Goal: Information Seeking & Learning: Find specific fact

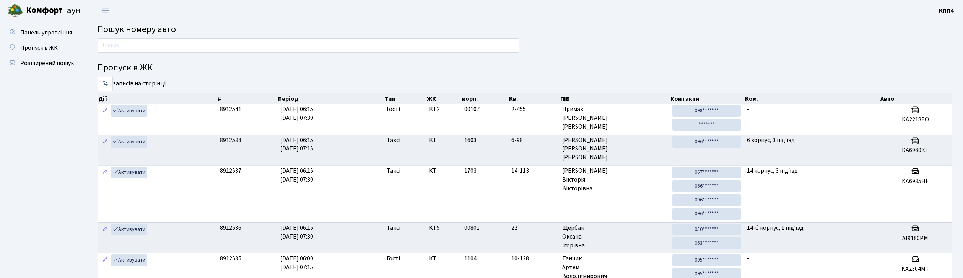
scroll to position [41, 0]
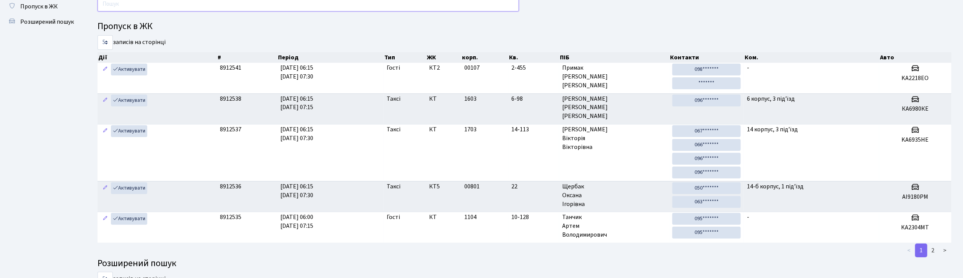
click at [392, 5] on input "text" at bounding box center [309, 4] width 422 height 15
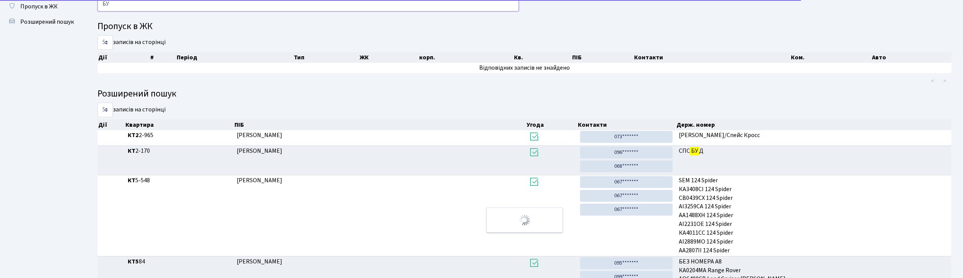
scroll to position [0, 0]
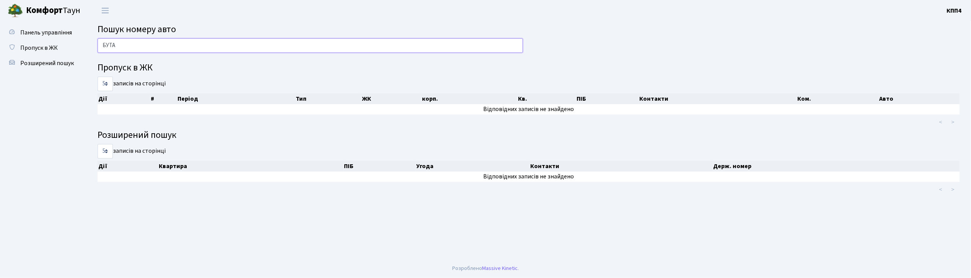
click at [238, 45] on input "БУТА" at bounding box center [310, 45] width 425 height 15
type input "Б"
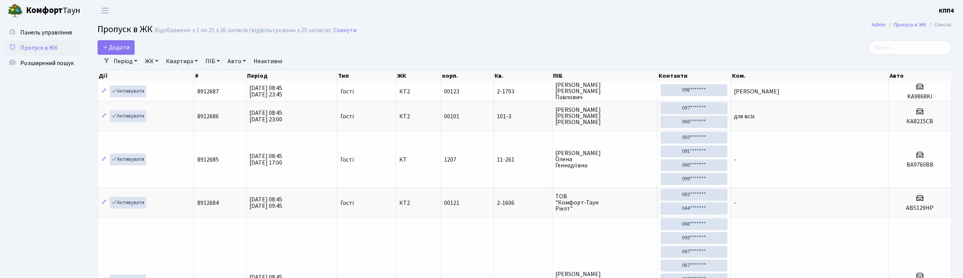
select select "25"
click at [905, 50] on input "search" at bounding box center [910, 47] width 83 height 15
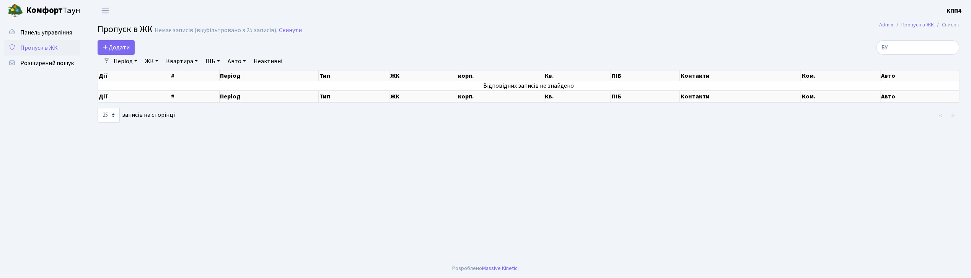
type input "Б"
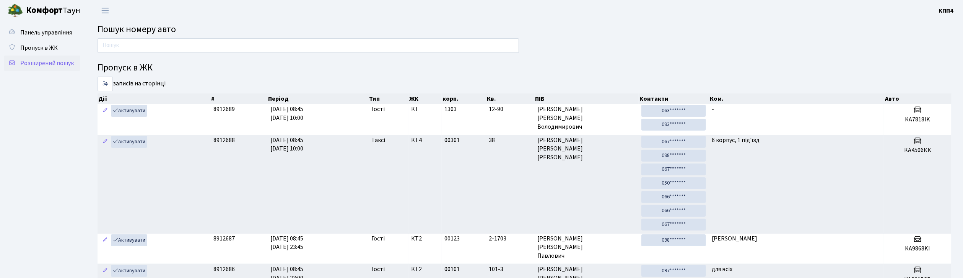
click at [45, 67] on link "Розширений пошук" at bounding box center [42, 62] width 77 height 15
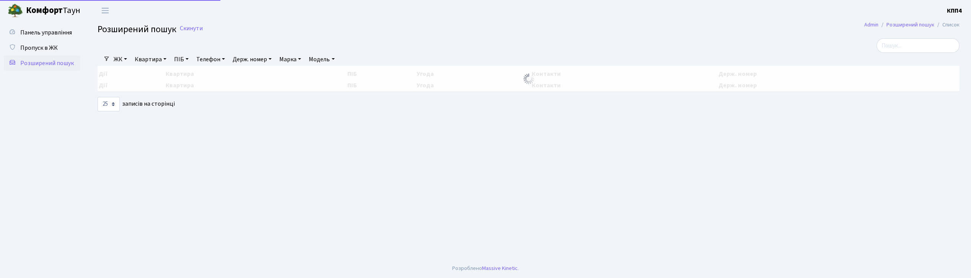
select select "25"
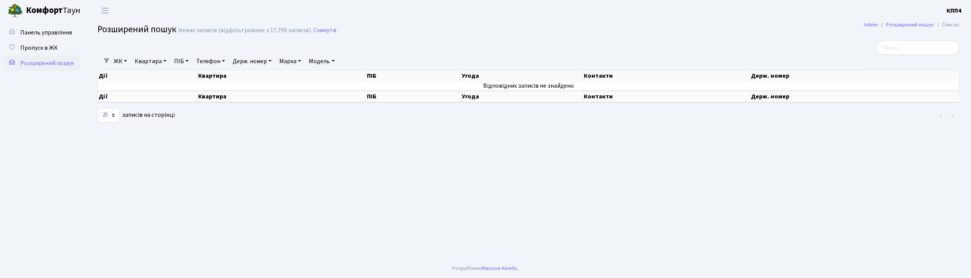
click at [182, 60] on link "ПІБ" at bounding box center [181, 61] width 21 height 13
click at [182, 71] on input "text" at bounding box center [193, 76] width 45 height 15
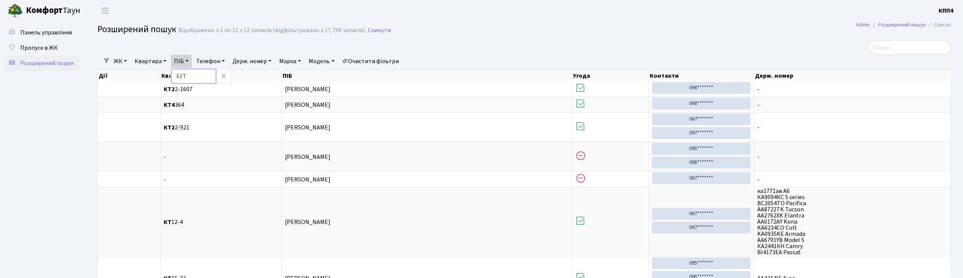
click at [194, 74] on input "БУТ" at bounding box center [193, 76] width 45 height 15
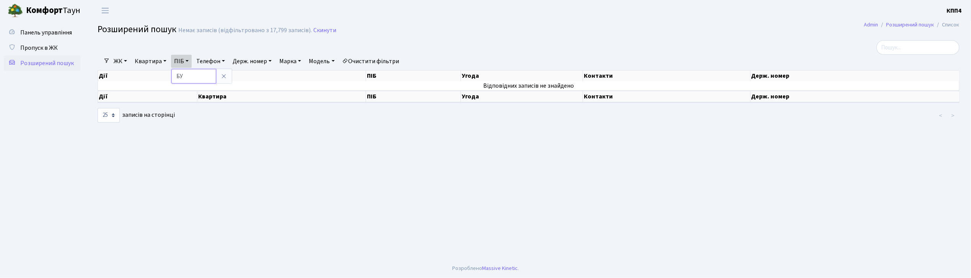
type input "Б"
